Goal: Transaction & Acquisition: Book appointment/travel/reservation

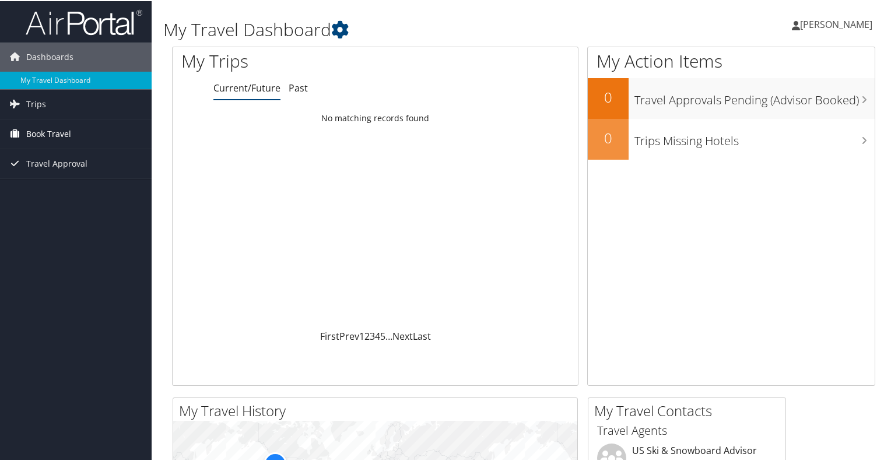
click at [48, 137] on span "Book Travel" at bounding box center [48, 132] width 45 height 29
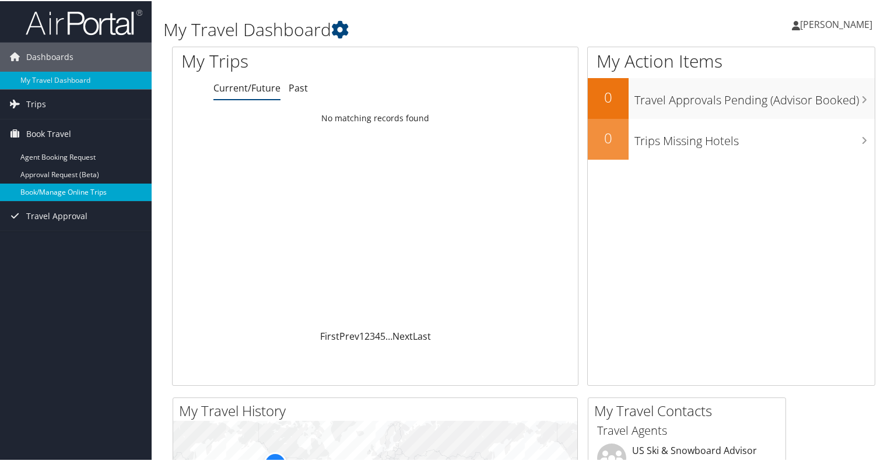
click at [56, 190] on link "Book/Manage Online Trips" at bounding box center [76, 191] width 152 height 17
click at [78, 192] on link "Book/Manage Online Trips" at bounding box center [76, 191] width 152 height 17
